Goal: Register for event/course

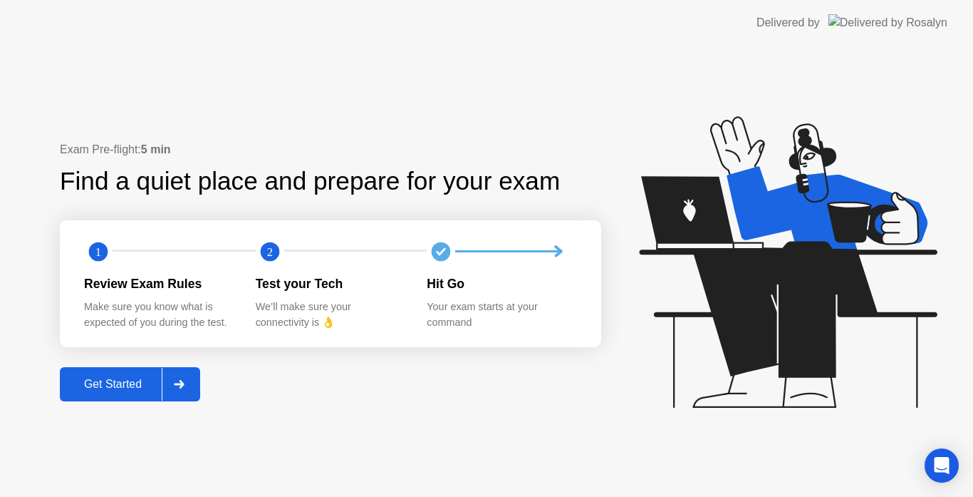
click at [93, 394] on button "Get Started" at bounding box center [130, 384] width 140 height 34
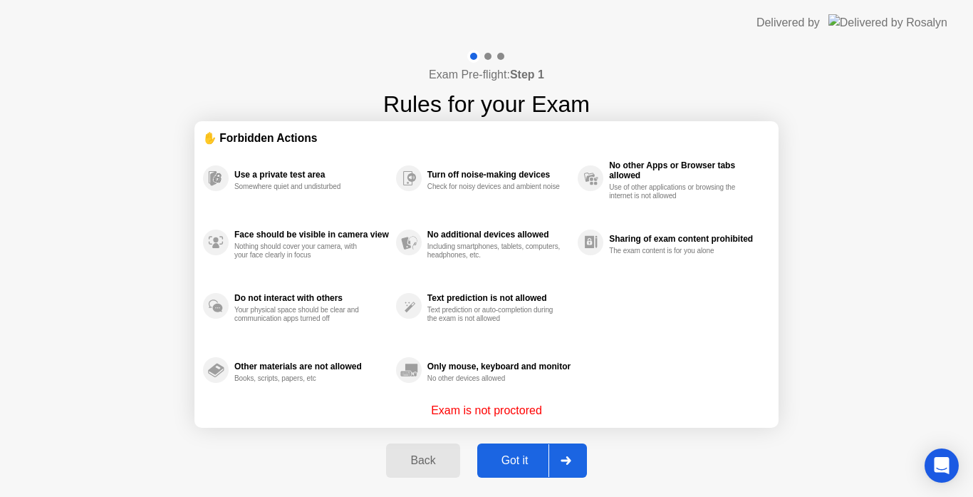
click at [519, 465] on div "Got it" at bounding box center [515, 460] width 67 height 13
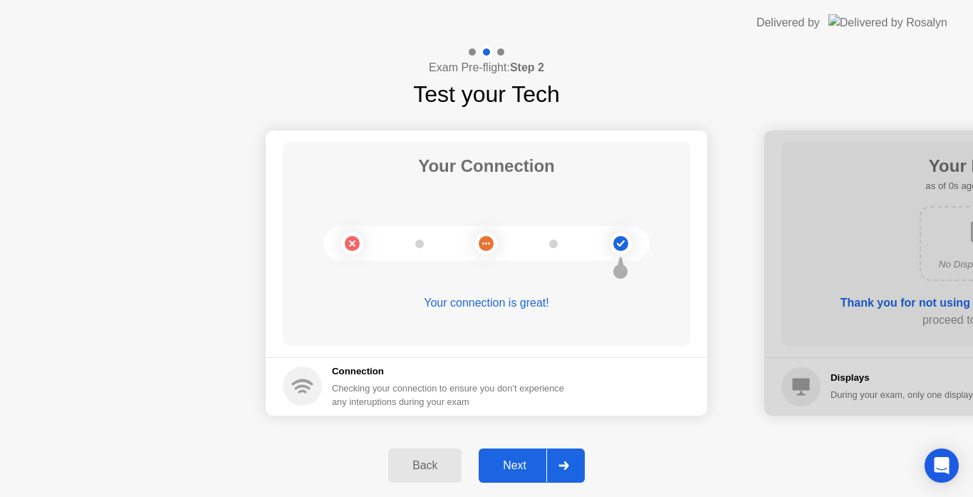
click at [518, 455] on button "Next" at bounding box center [532, 465] width 106 height 34
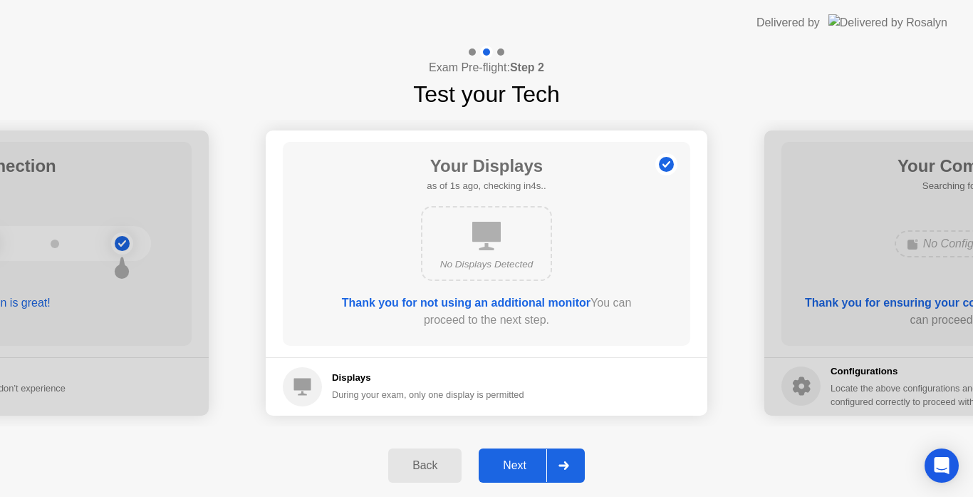
click at [507, 459] on div "Next" at bounding box center [514, 465] width 63 height 13
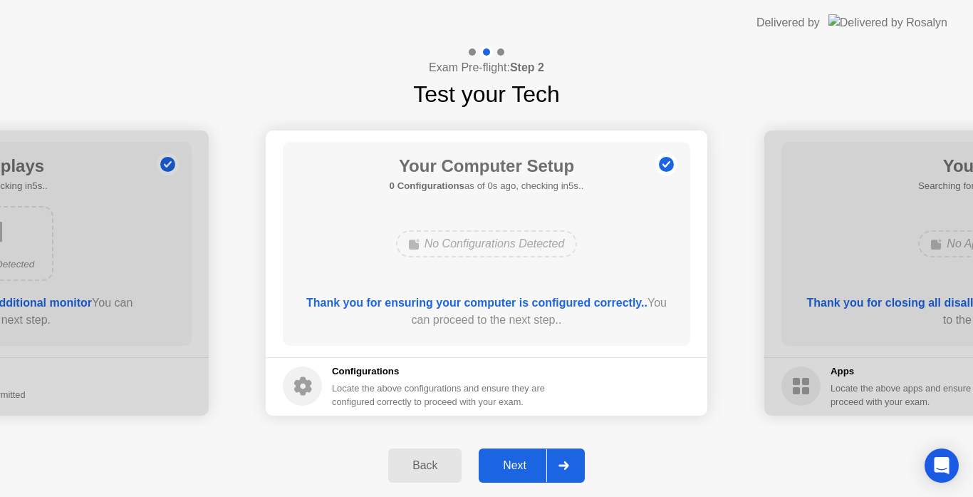
click at [507, 461] on div "Next" at bounding box center [514, 465] width 63 height 13
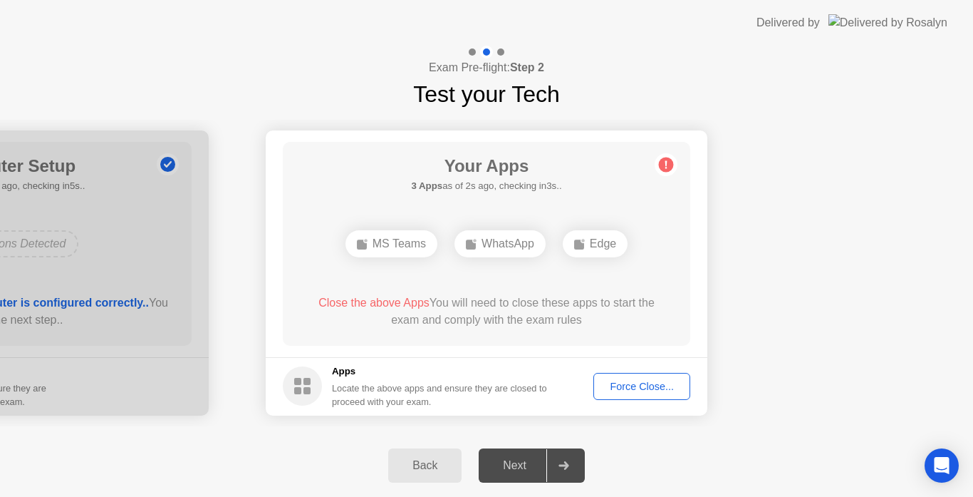
click at [611, 396] on button "Force Close..." at bounding box center [641, 386] width 97 height 27
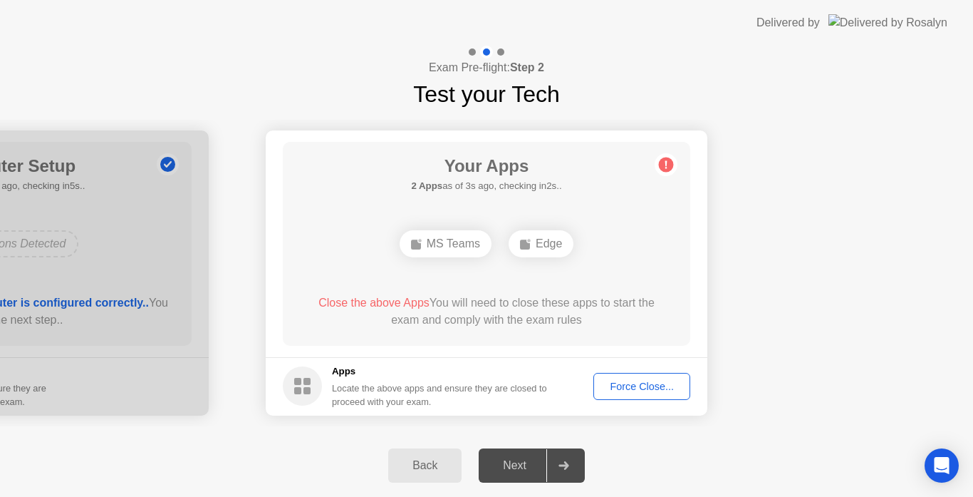
click at [621, 385] on div "Force Close..." at bounding box center [641, 385] width 87 height 11
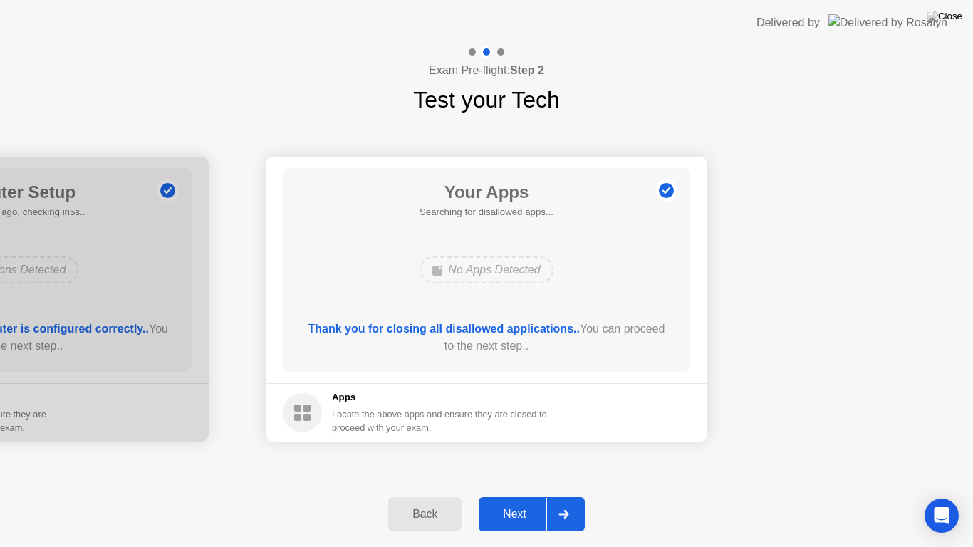
click at [517, 496] on div "Next" at bounding box center [514, 514] width 63 height 13
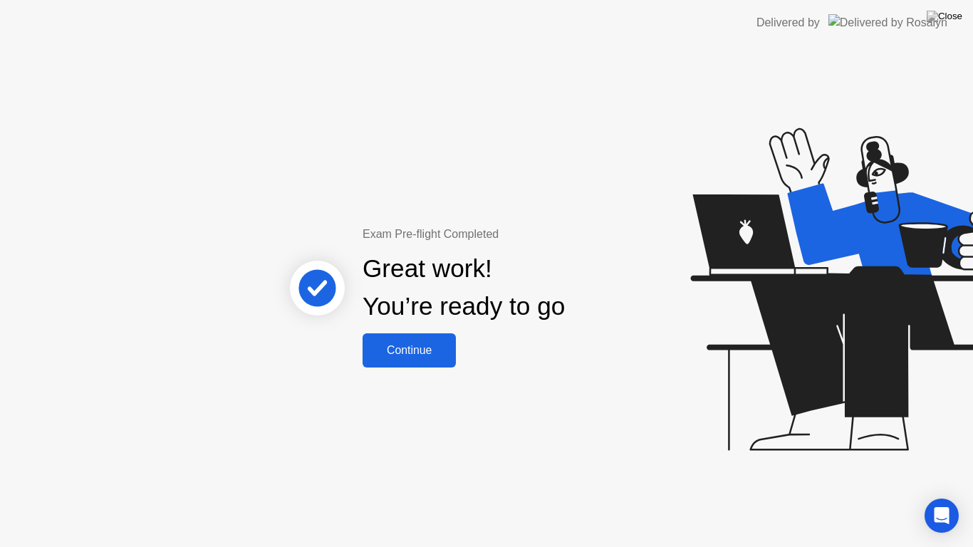
click at [422, 351] on div "Continue" at bounding box center [409, 350] width 85 height 13
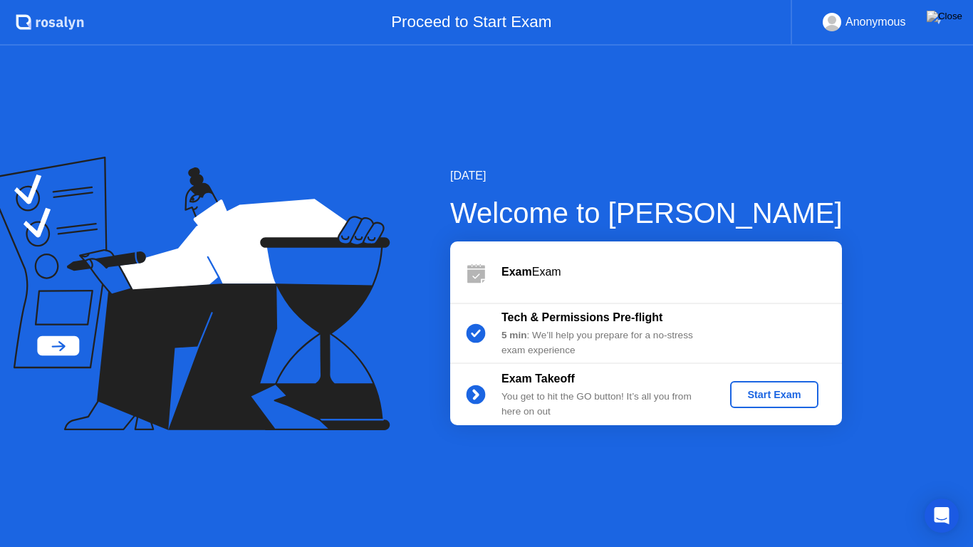
click at [759, 389] on div "Start Exam" at bounding box center [774, 394] width 76 height 11
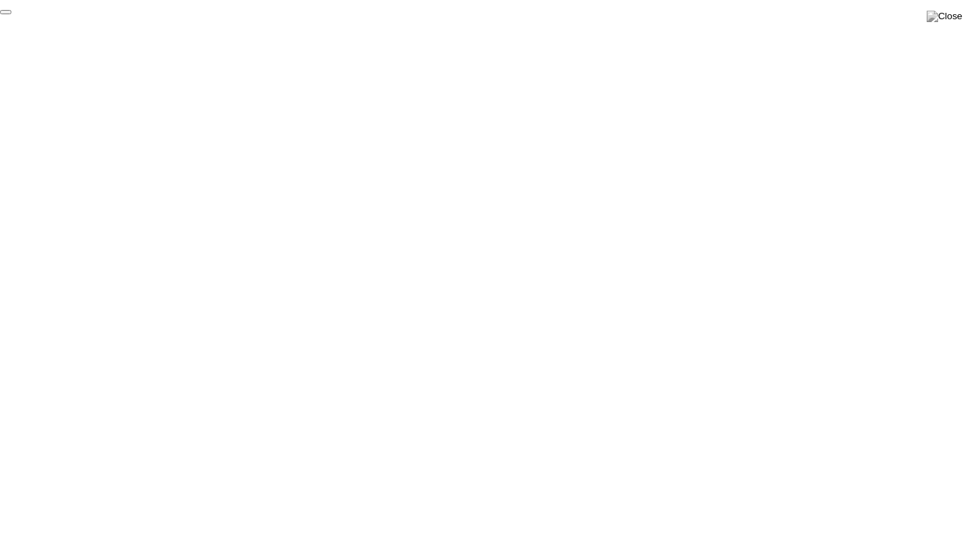
click div "End Proctoring Session"
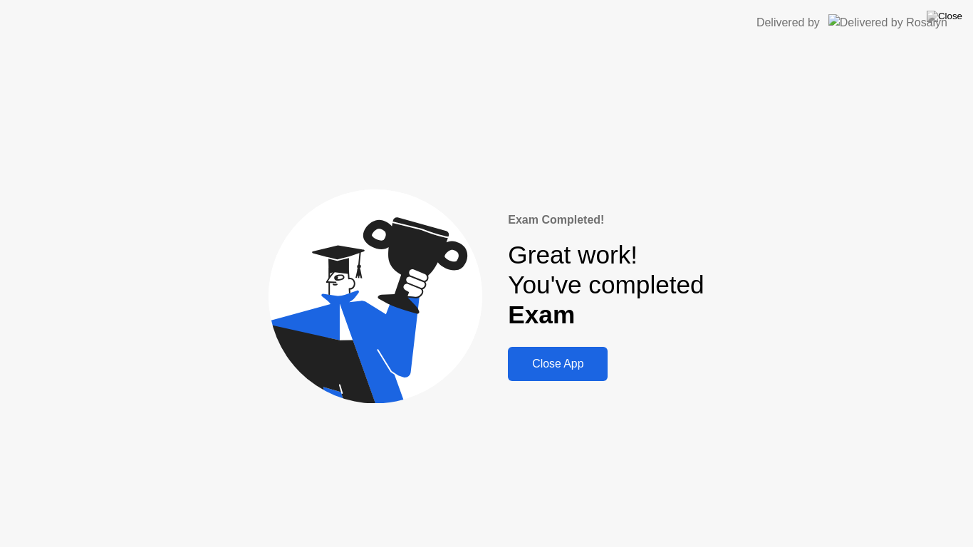
click at [571, 360] on div "Close App" at bounding box center [557, 364] width 91 height 13
